Goal: Information Seeking & Learning: Learn about a topic

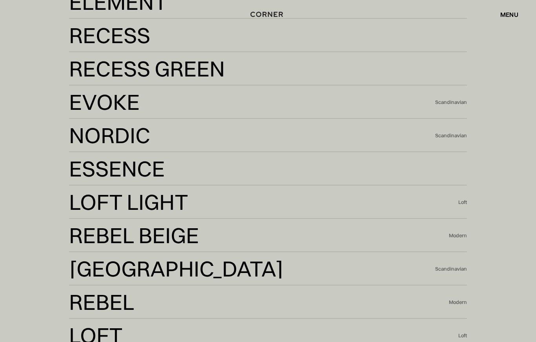
scroll to position [1790, 0]
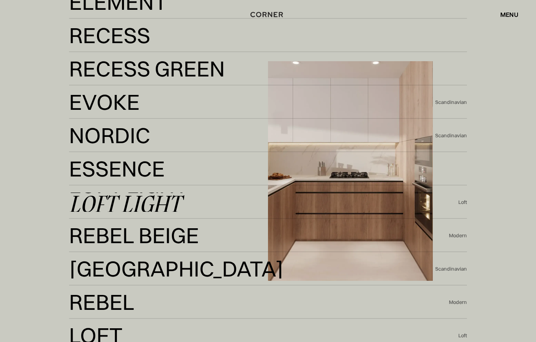
click at [175, 202] on div "Loft Light" at bounding box center [125, 203] width 112 height 19
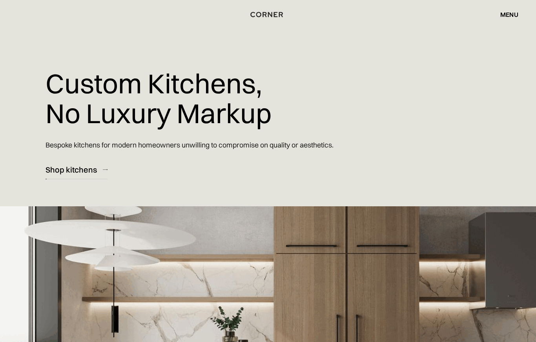
click at [78, 169] on div "Shop kitchens" at bounding box center [70, 169] width 51 height 11
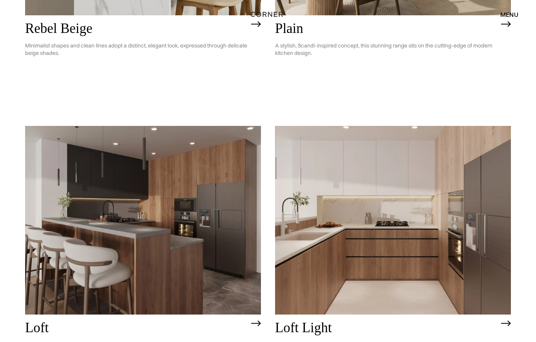
scroll to position [1799, 0]
click at [258, 320] on img at bounding box center [256, 323] width 10 height 6
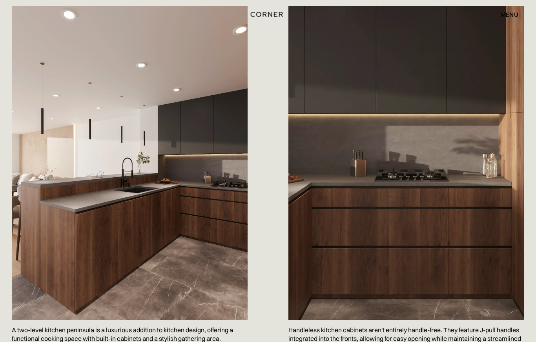
scroll to position [1102, 0]
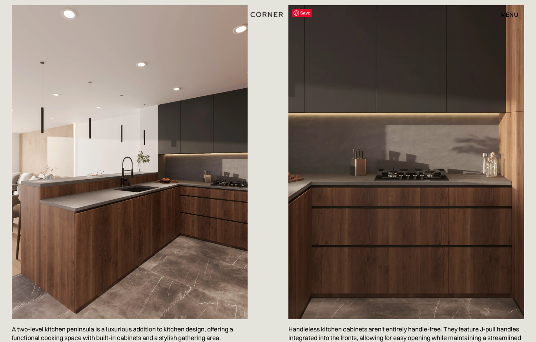
click at [500, 286] on img at bounding box center [406, 162] width 236 height 314
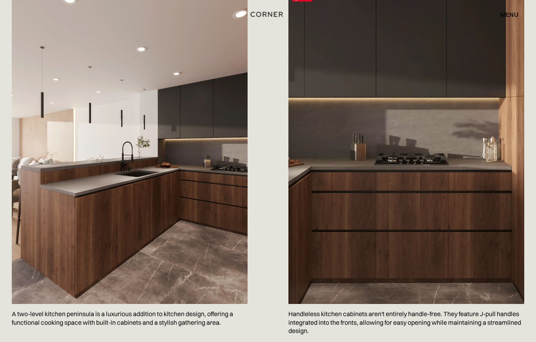
scroll to position [1117, 0]
click at [187, 220] on img at bounding box center [130, 147] width 236 height 314
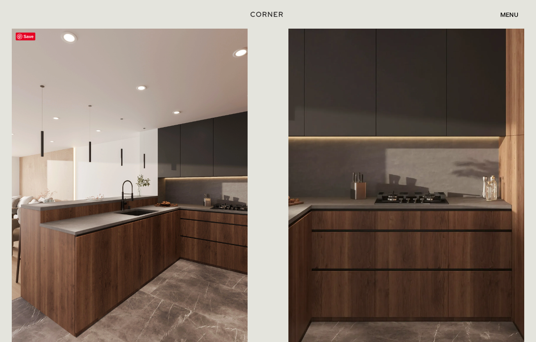
scroll to position [1078, 0]
click at [398, 213] on img at bounding box center [406, 186] width 236 height 314
click at [191, 267] on img at bounding box center [130, 186] width 236 height 314
click at [276, 156] on div "Save Handleless kitchen cabinets aren't entirely handle-free. They feature J-pu…" at bounding box center [398, 206] width 251 height 355
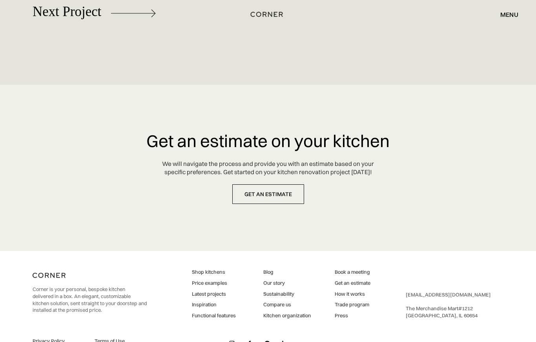
scroll to position [4488, 0]
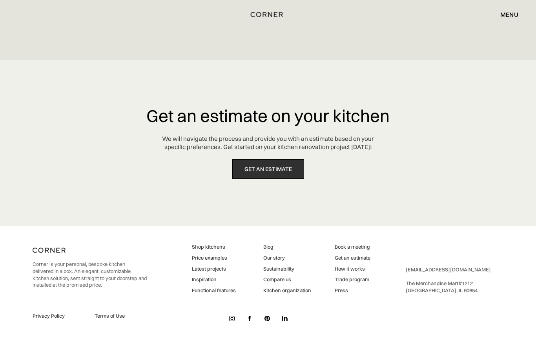
click at [273, 172] on link "get an estimate" at bounding box center [268, 169] width 72 height 20
